Goal: Find specific page/section: Find specific page/section

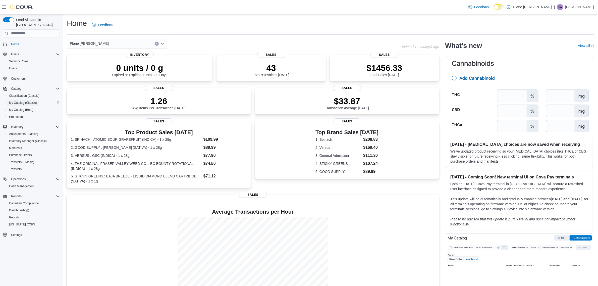
click at [31, 101] on span "My Catalog (Classic)" at bounding box center [23, 103] width 28 height 4
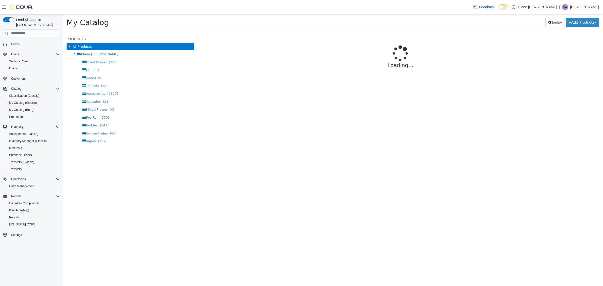
select select "**********"
